Goal: Task Accomplishment & Management: Manage account settings

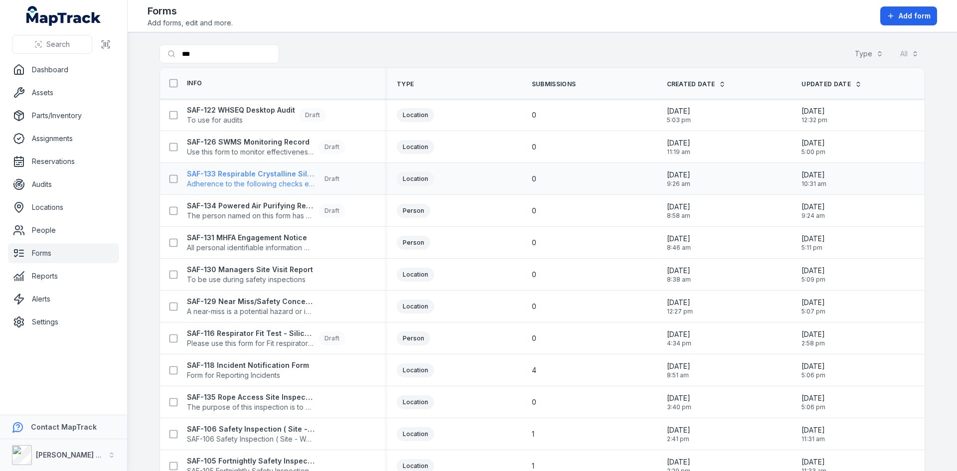
click at [243, 177] on strong "SAF-133 Respirable Crystalline Silica Site Inspection Checklist" at bounding box center [251, 174] width 128 height 10
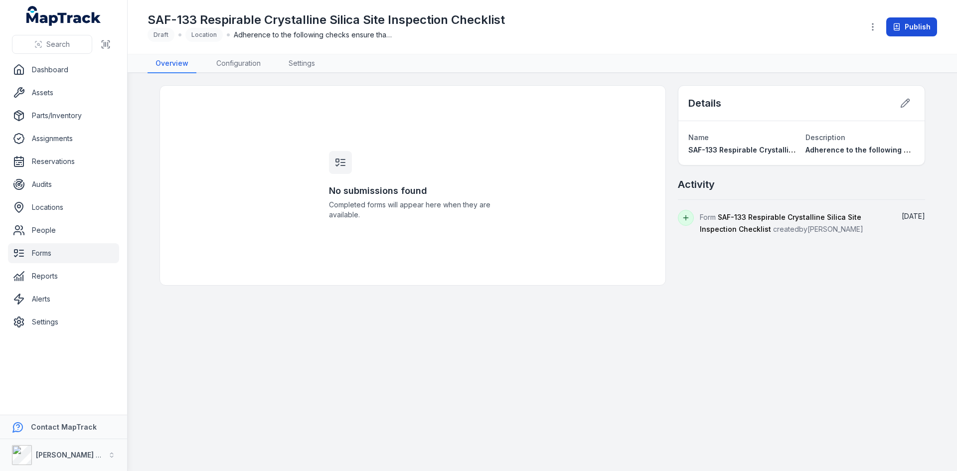
click at [916, 30] on button "Publish" at bounding box center [911, 26] width 51 height 19
